Goal: Navigation & Orientation: Find specific page/section

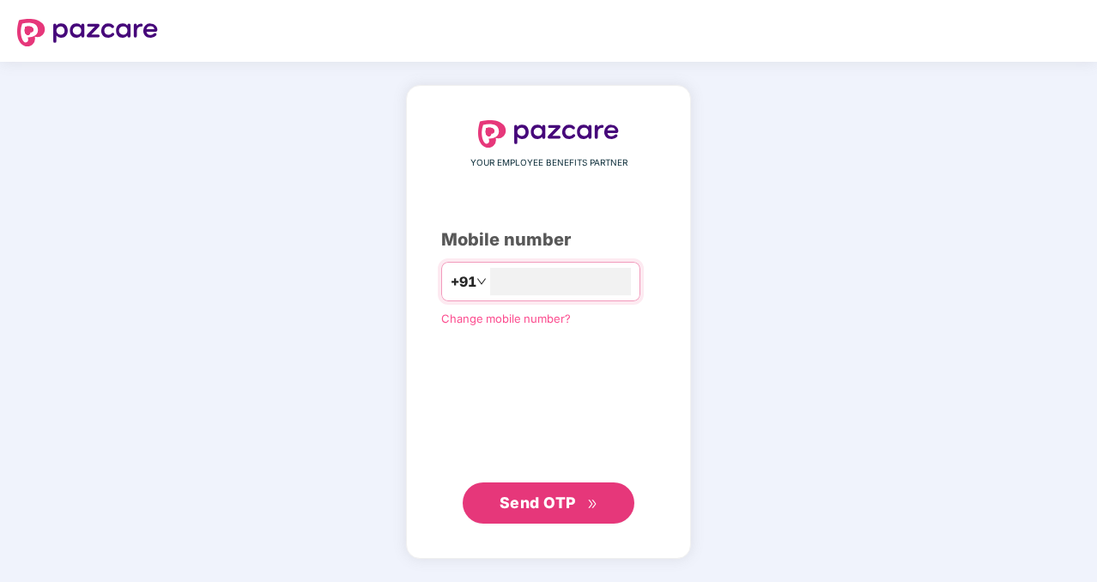
type input "**********"
click at [543, 500] on span "Send OTP" at bounding box center [537, 502] width 76 height 18
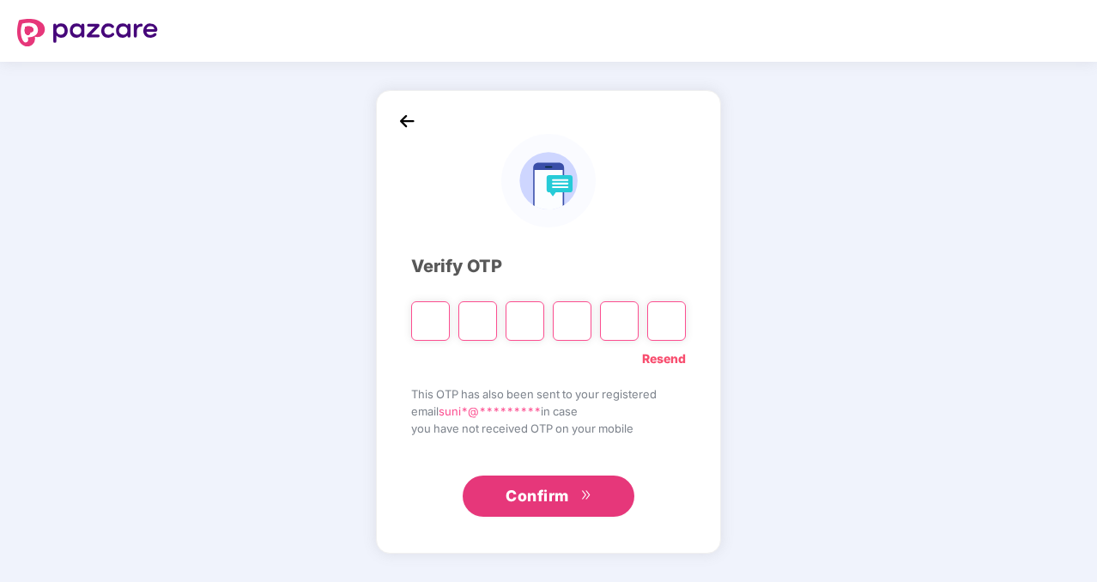
type input "*"
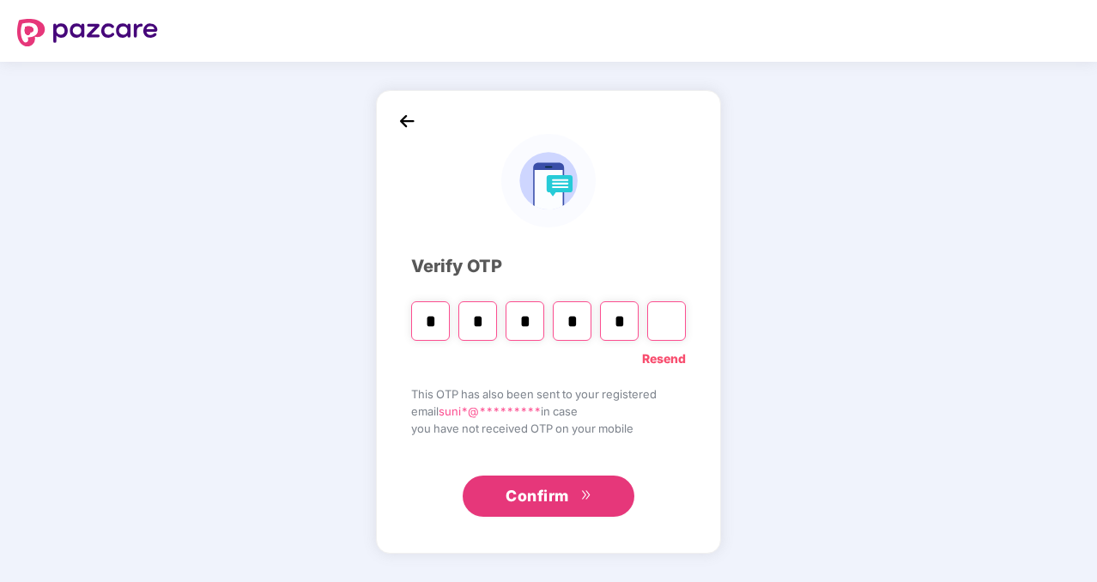
type input "*"
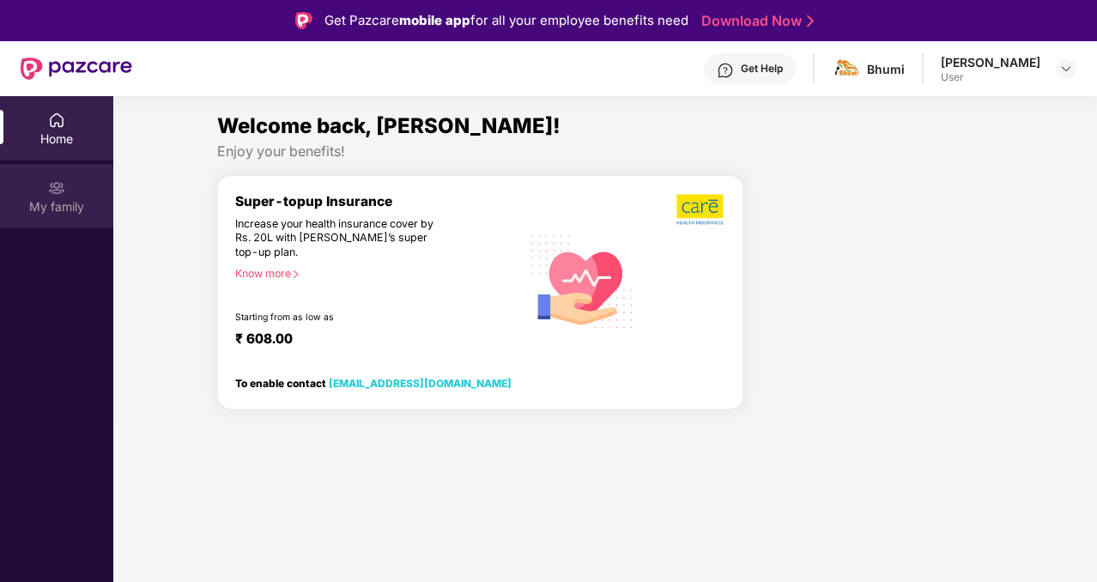
click at [73, 213] on div "My family" at bounding box center [56, 206] width 113 height 17
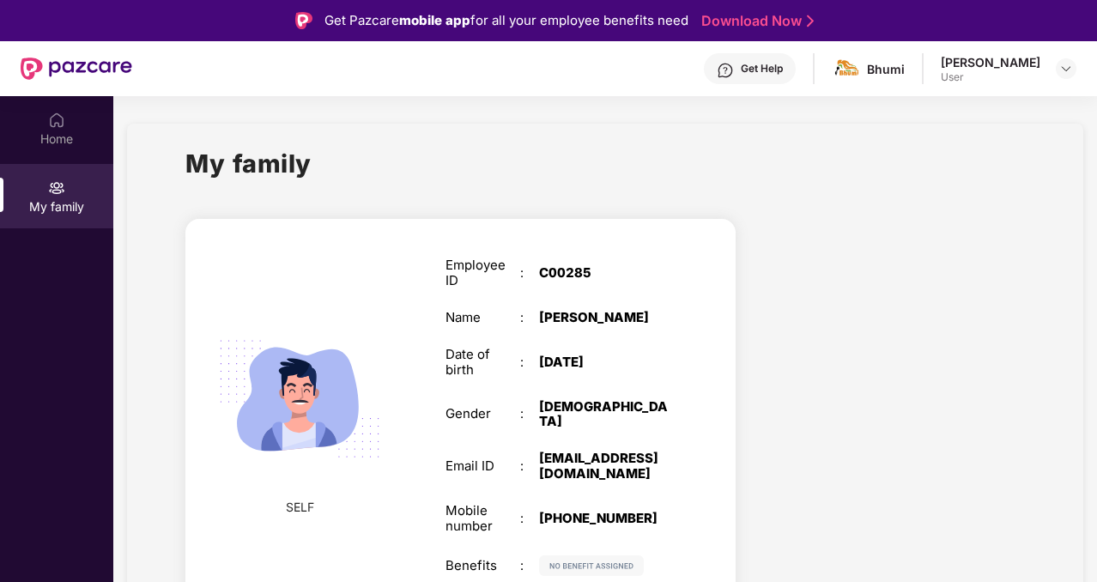
scroll to position [96, 0]
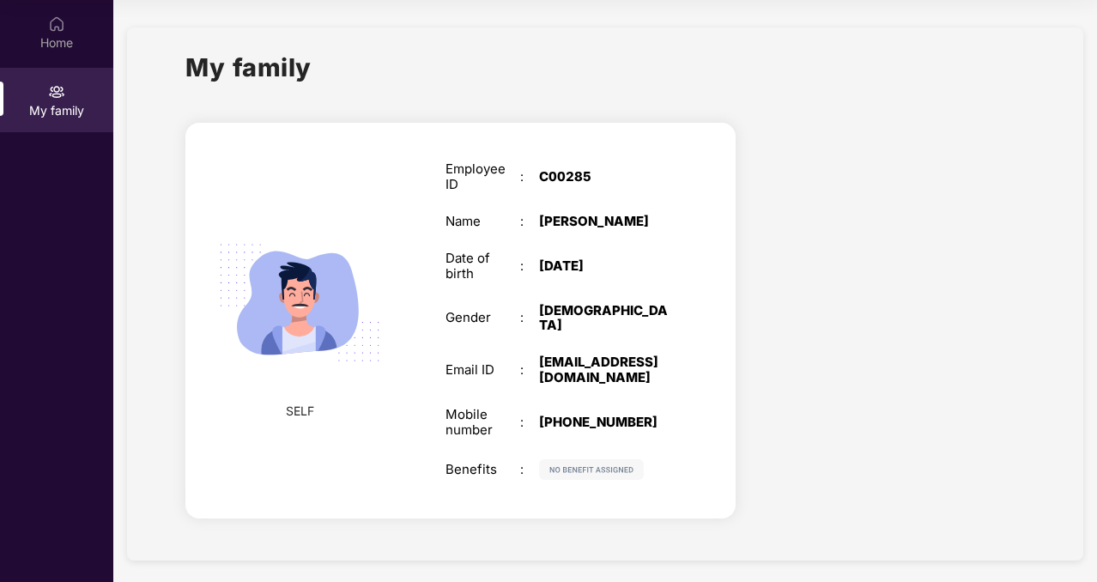
click at [569, 459] on img at bounding box center [591, 469] width 105 height 21
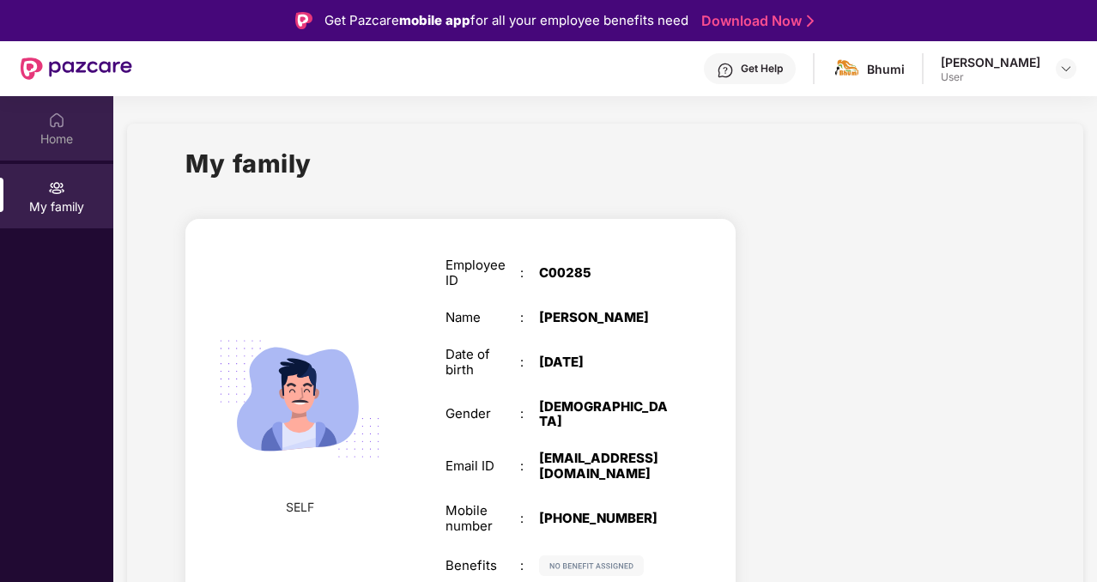
click at [67, 144] on div "Home" at bounding box center [56, 138] width 113 height 17
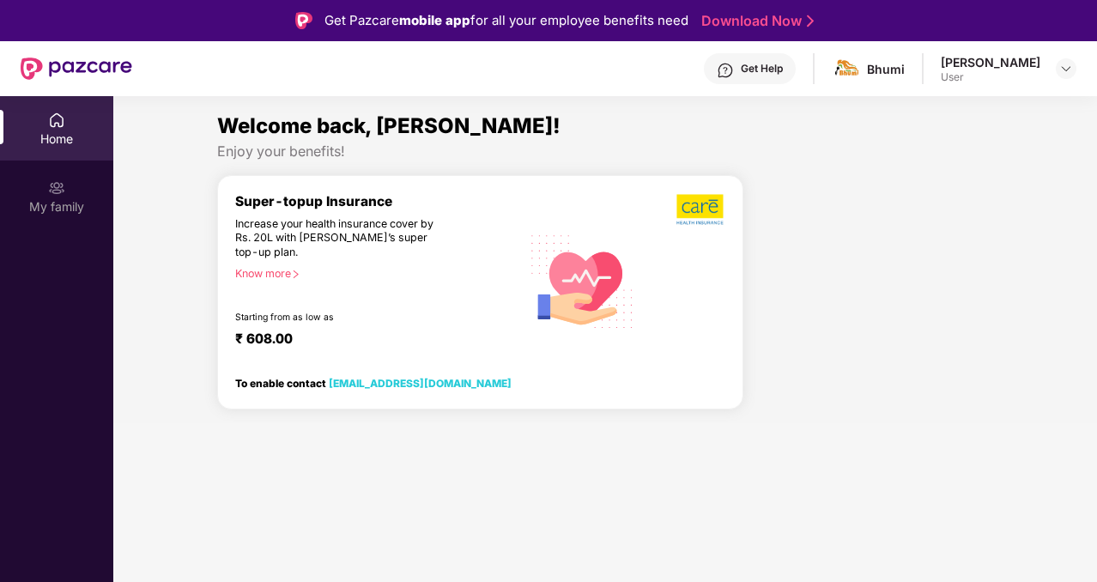
click at [275, 271] on div "Know more" at bounding box center [372, 273] width 275 height 12
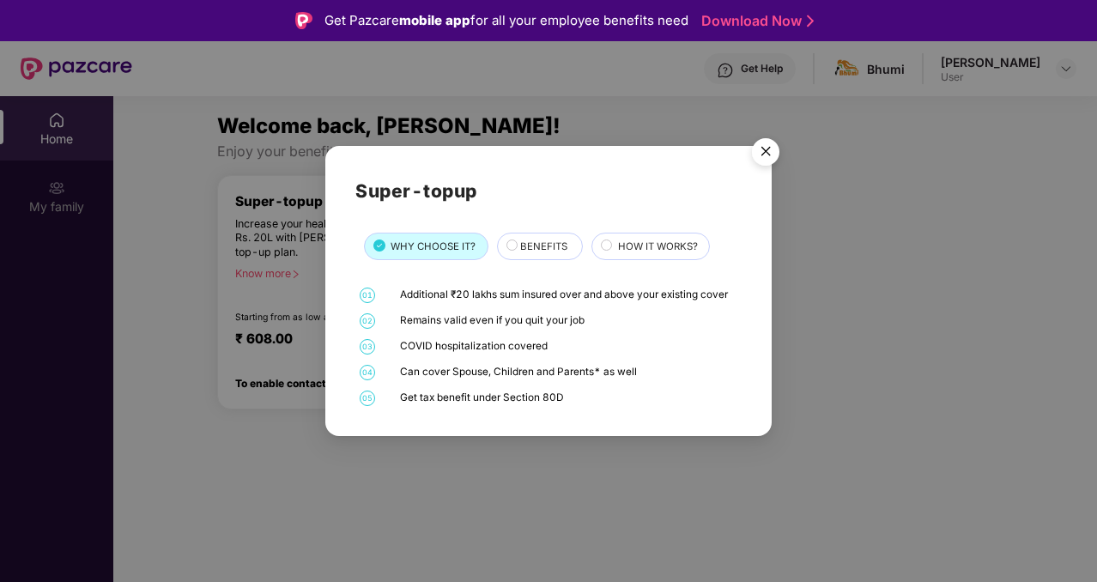
click at [538, 253] on span "BENEFITS" at bounding box center [543, 246] width 47 height 15
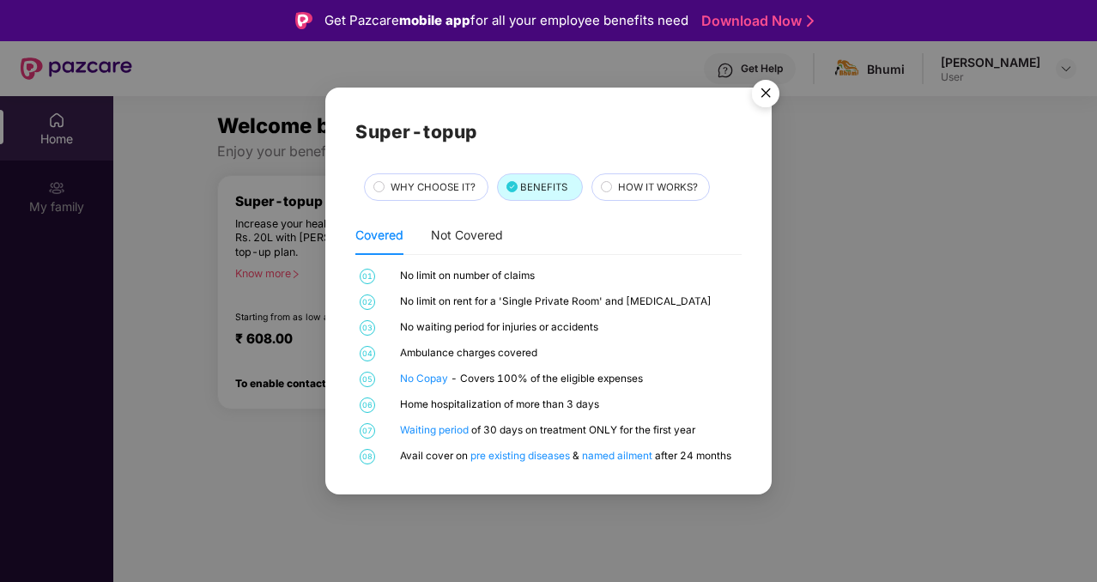
click at [668, 182] on span "HOW IT WORKS?" at bounding box center [658, 186] width 80 height 15
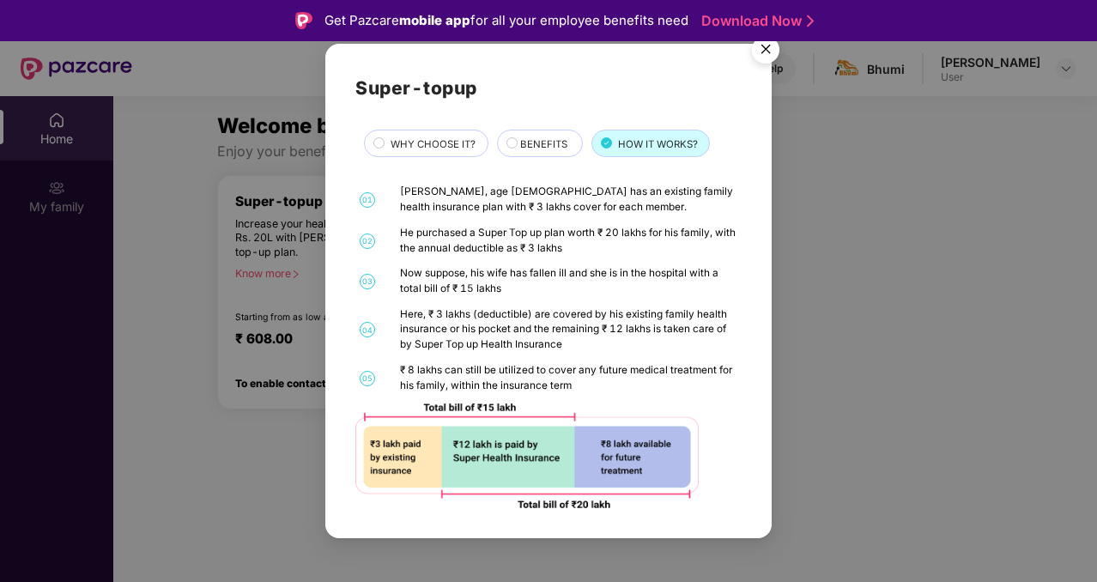
click at [769, 42] on img "Close" at bounding box center [765, 52] width 48 height 48
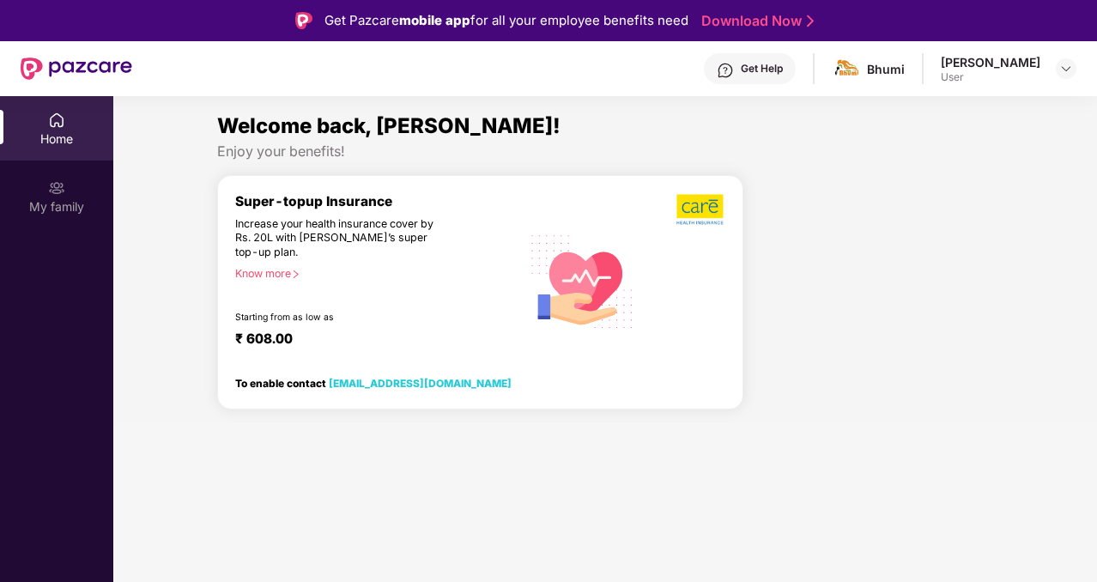
click at [995, 74] on div "User" at bounding box center [990, 77] width 100 height 14
drag, startPoint x: 1049, startPoint y: 68, endPoint x: 1061, endPoint y: 68, distance: 12.0
click at [1061, 68] on div "[PERSON_NAME] B User" at bounding box center [1008, 69] width 136 height 30
click at [1061, 68] on img at bounding box center [1066, 69] width 14 height 14
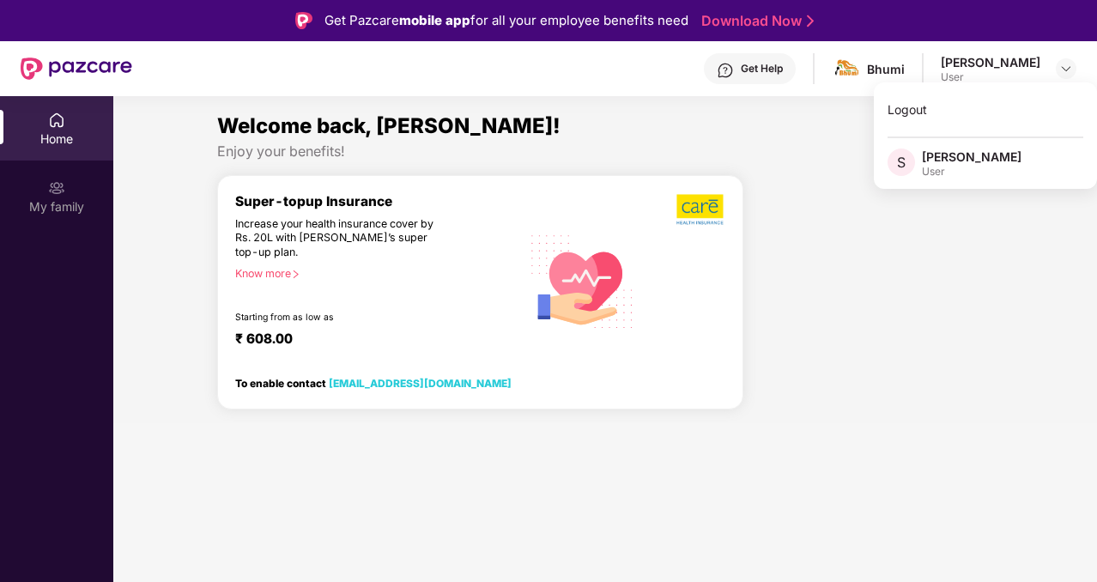
click at [65, 131] on div "Home" at bounding box center [56, 138] width 113 height 17
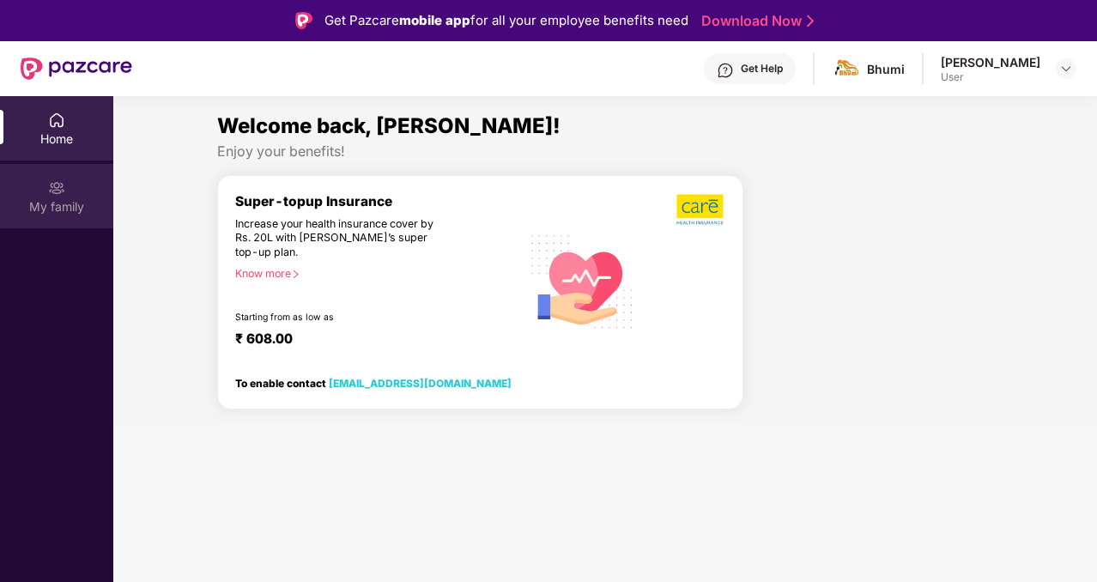
click at [17, 203] on div "My family" at bounding box center [56, 206] width 113 height 17
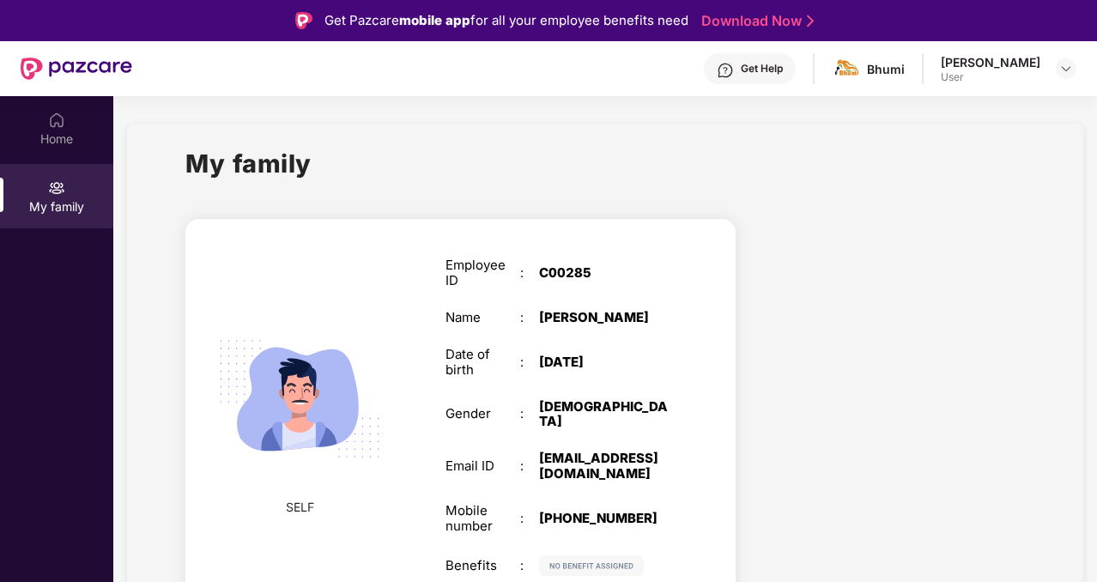
click at [582, 555] on img at bounding box center [591, 565] width 105 height 21
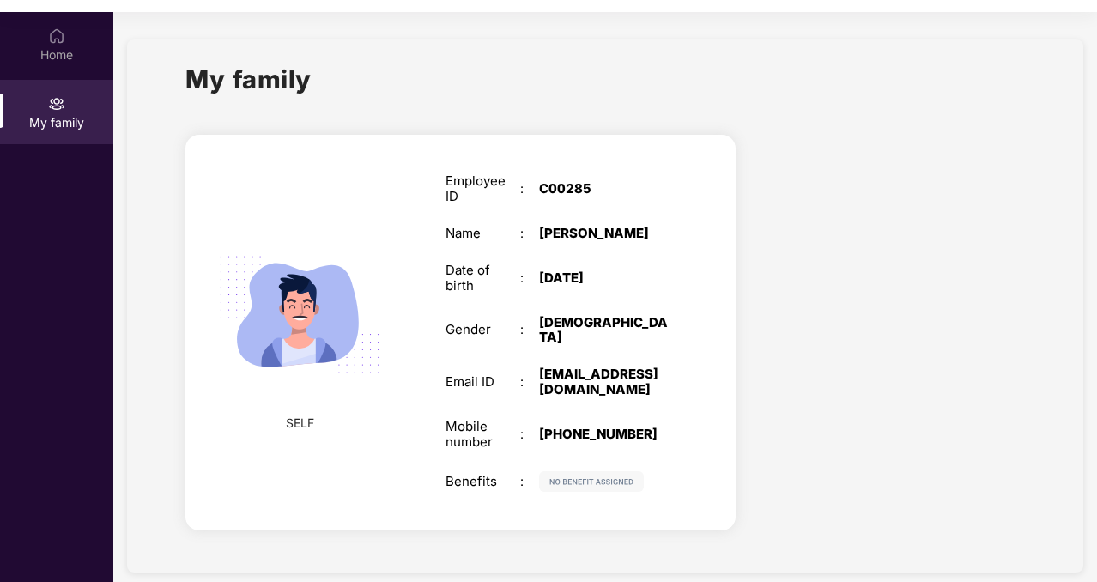
scroll to position [96, 0]
